Goal: Task Accomplishment & Management: Use online tool/utility

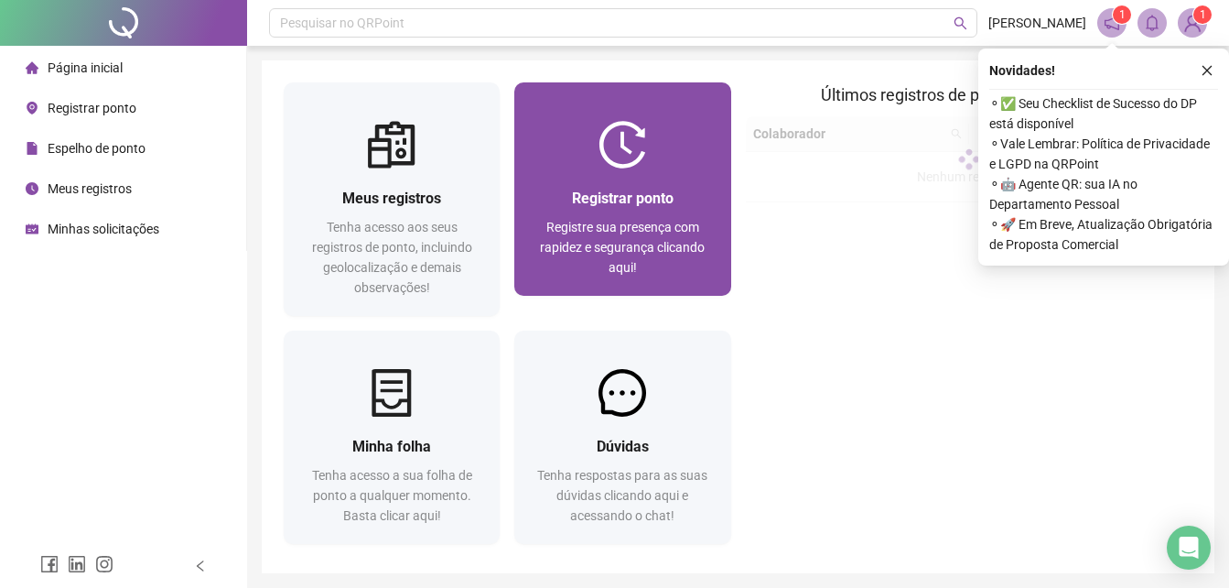
click at [592, 178] on div "Registrar ponto Registre sua presença com rapidez e segurança clicando aqui!" at bounding box center [622, 231] width 216 height 127
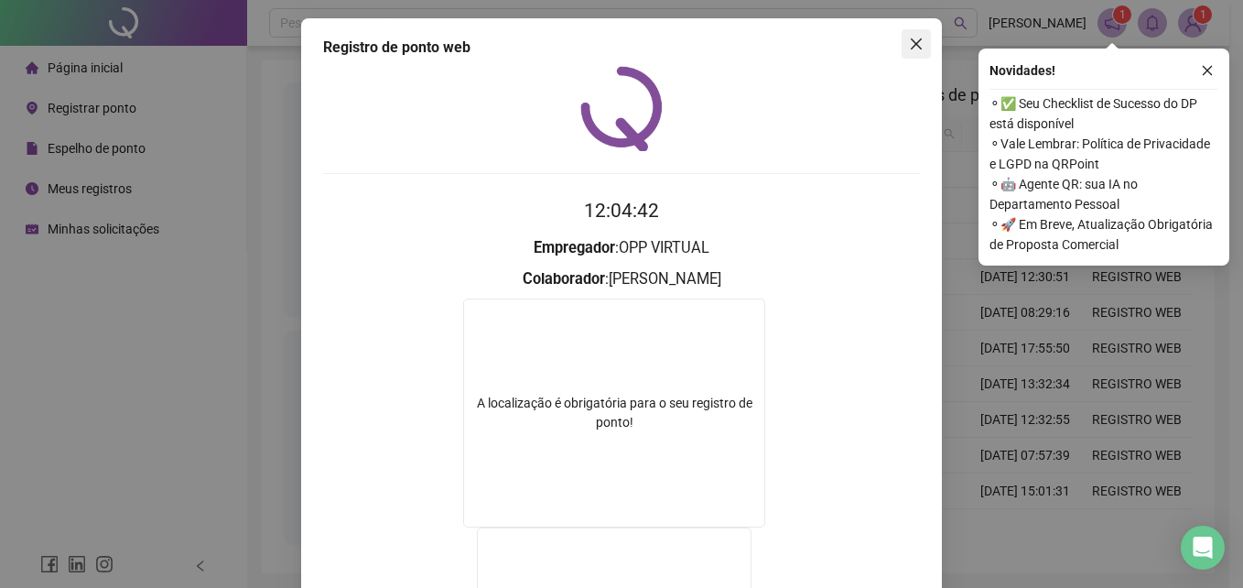
click at [909, 44] on icon "close" at bounding box center [916, 44] width 15 height 15
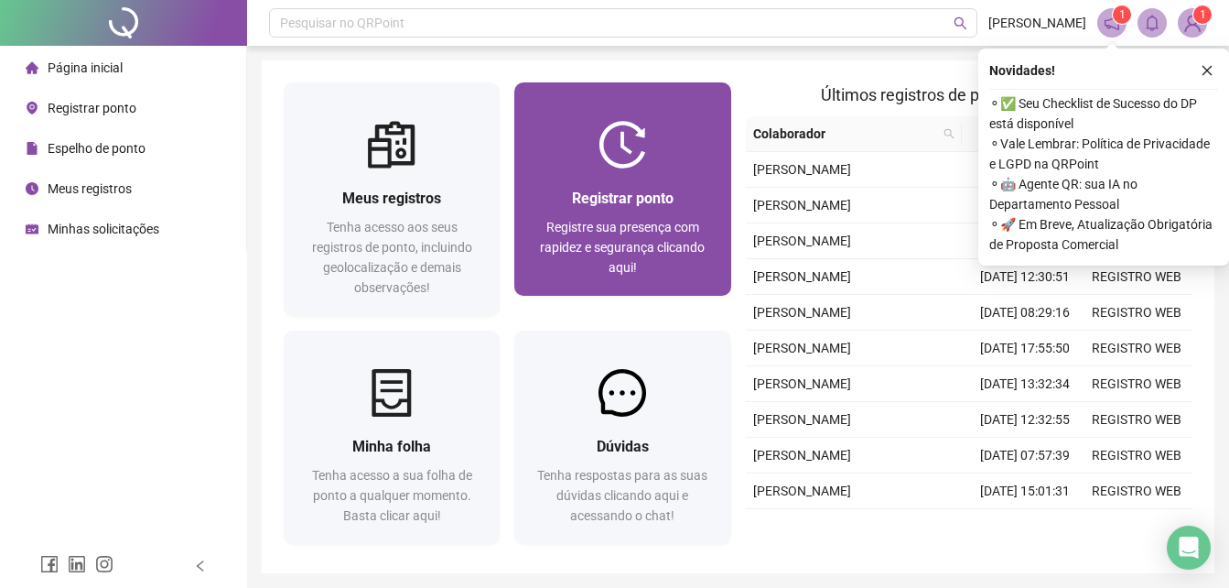
click at [642, 125] on img at bounding box center [623, 145] width 48 height 48
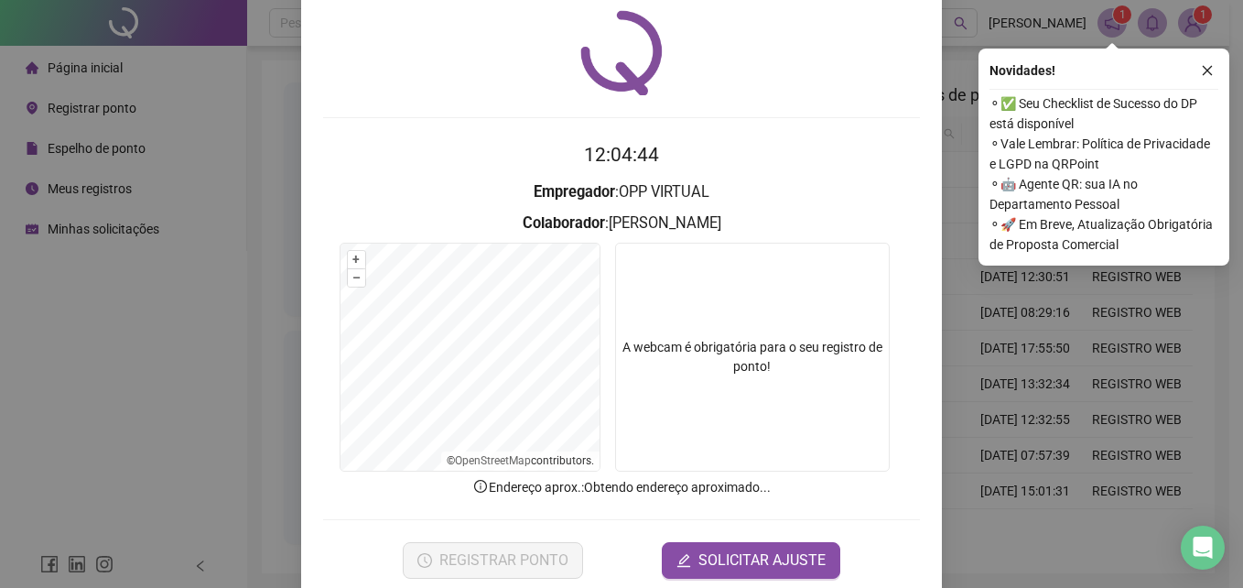
scroll to position [87, 0]
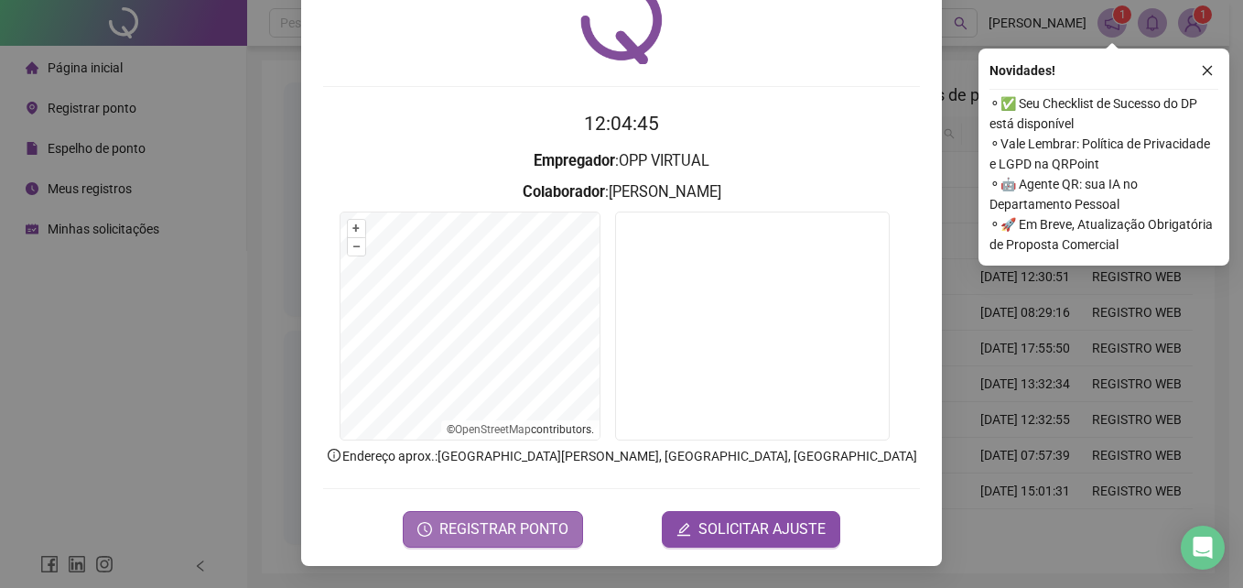
click at [524, 528] on span "REGISTRAR PONTO" at bounding box center [503, 529] width 129 height 22
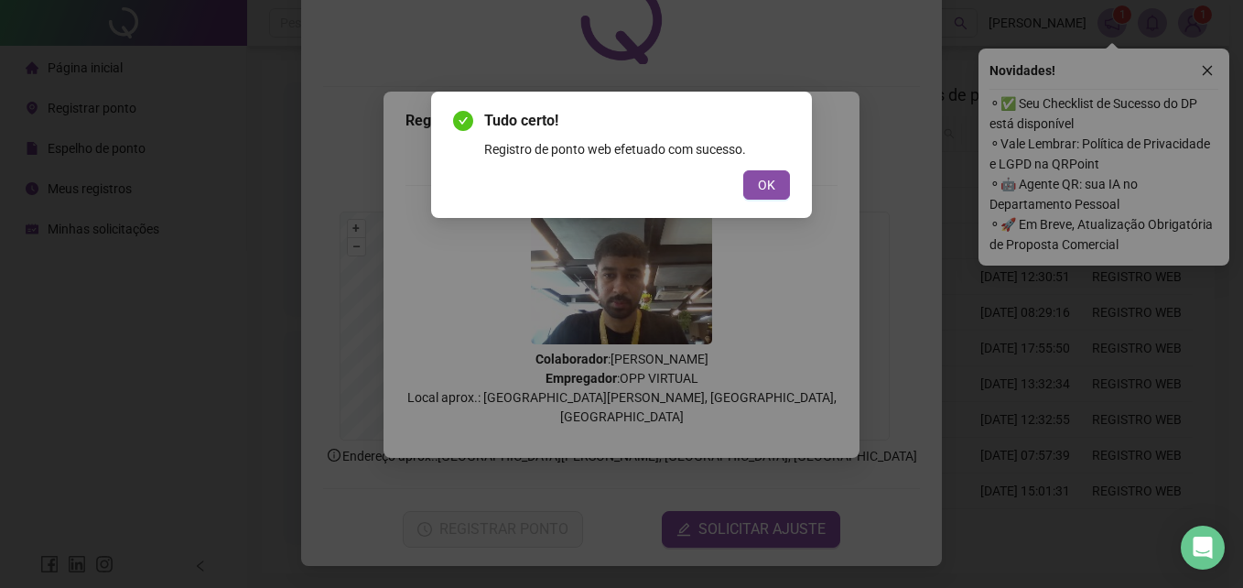
click at [758, 200] on div "Tudo certo! Registro de ponto web efetuado com sucesso. OK" at bounding box center [621, 155] width 381 height 126
click at [762, 184] on span "OK" at bounding box center [766, 185] width 17 height 20
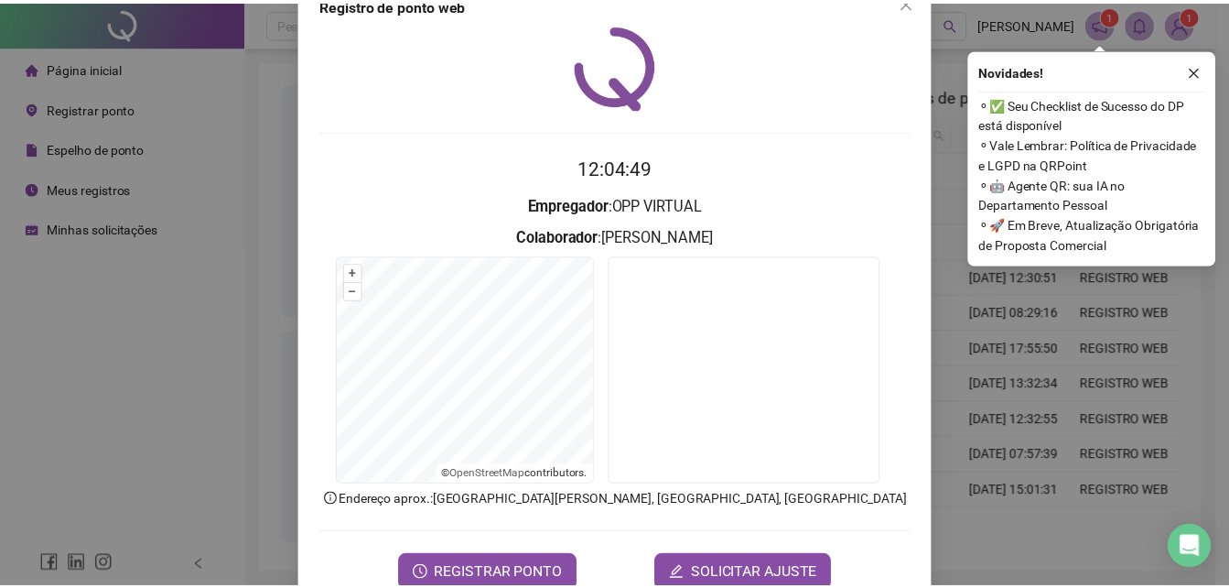
scroll to position [0, 0]
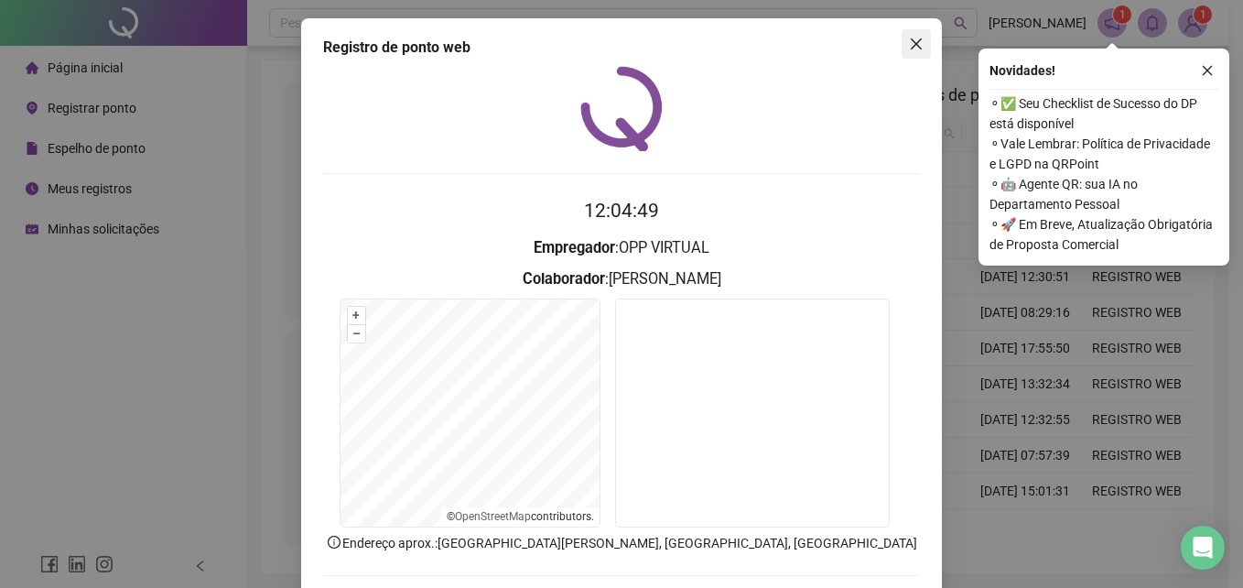
click at [911, 39] on icon "close" at bounding box center [916, 43] width 11 height 11
